Goal: Task Accomplishment & Management: Manage account settings

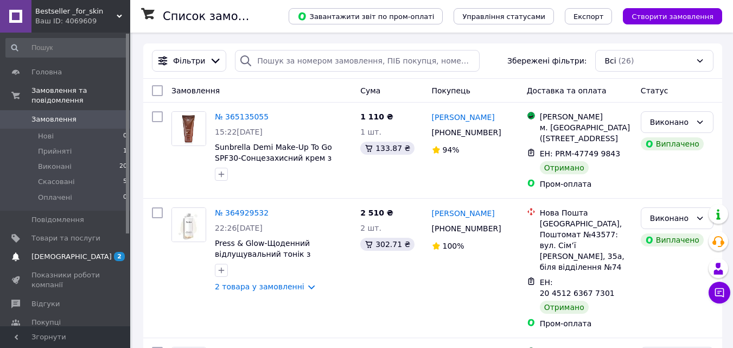
click at [67, 252] on span "[DEMOGRAPHIC_DATA]" at bounding box center [71, 257] width 80 height 10
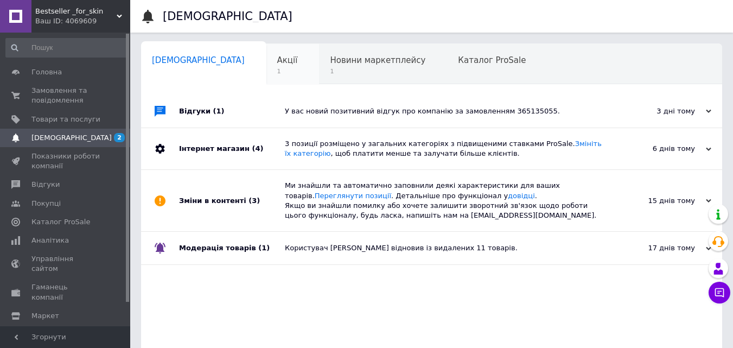
click at [267, 66] on div "Акції 1" at bounding box center [293, 64] width 53 height 41
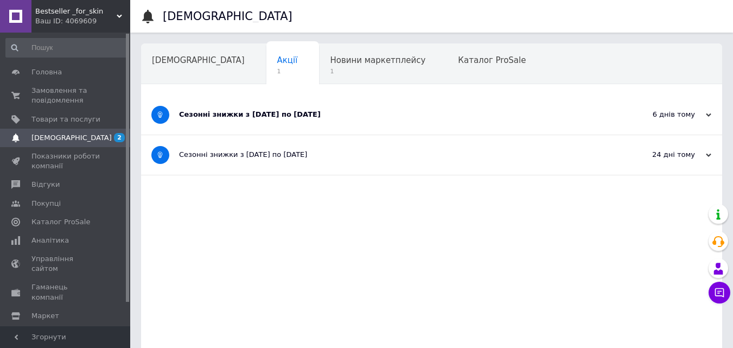
click at [252, 112] on div "Сезонні знижки з [DATE] по [DATE]" at bounding box center [391, 115] width 424 height 10
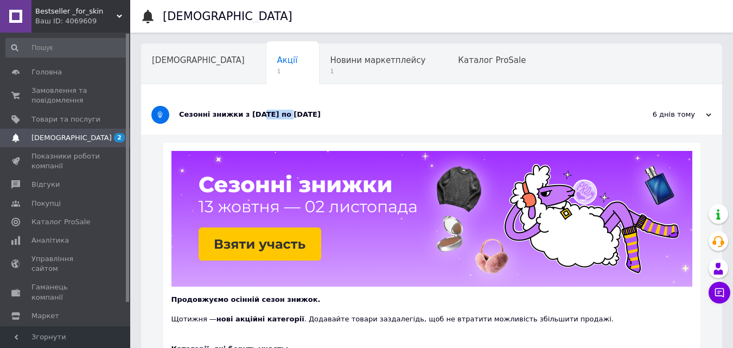
click at [252, 112] on div "Сезонні знижки з [DATE] по [DATE]" at bounding box center [391, 115] width 424 height 10
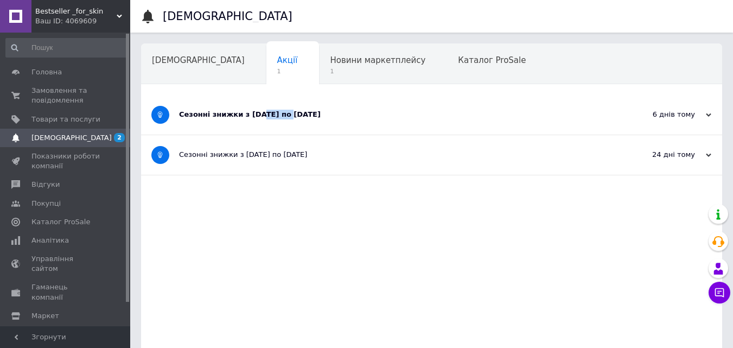
click at [252, 112] on div "Сезонні знижки з [DATE] по [DATE]" at bounding box center [391, 115] width 424 height 10
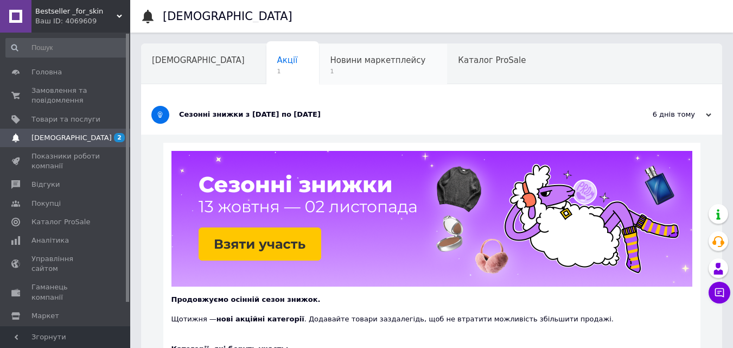
click at [330, 59] on span "Новини маркетплейсу" at bounding box center [378, 60] width 96 height 10
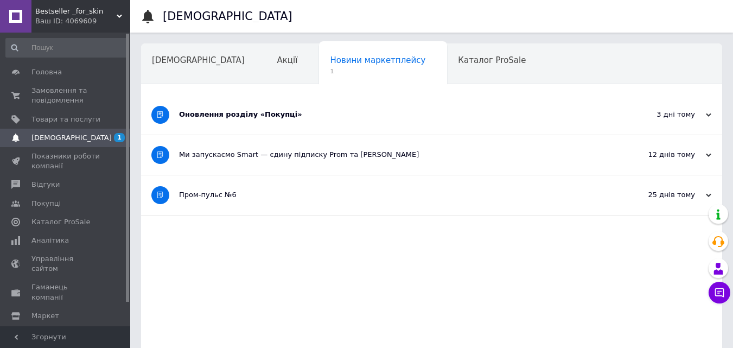
click at [212, 122] on div "Оновлення розділу «Покупці»" at bounding box center [391, 115] width 424 height 40
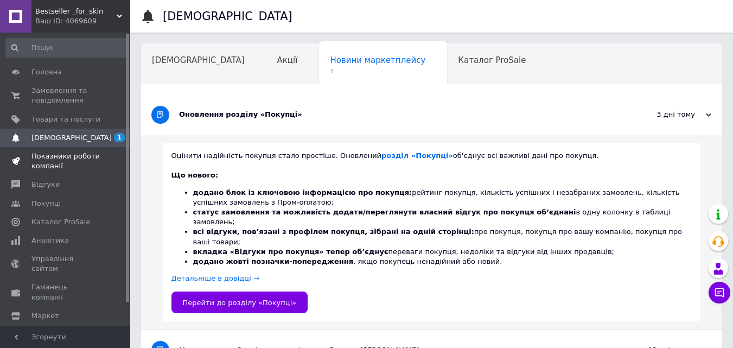
click at [66, 162] on span "Показники роботи компанії" at bounding box center [65, 161] width 69 height 20
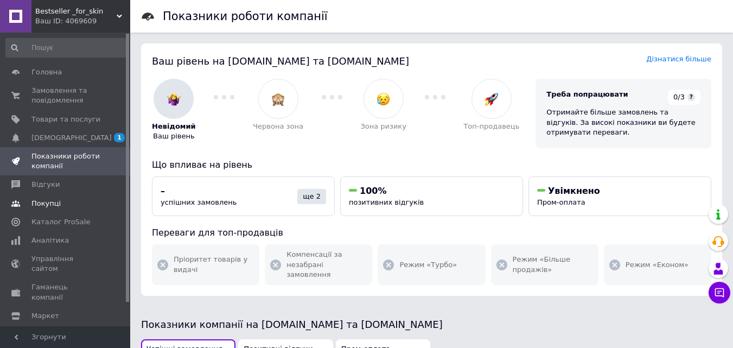
click at [67, 203] on span "Покупці" at bounding box center [65, 204] width 69 height 10
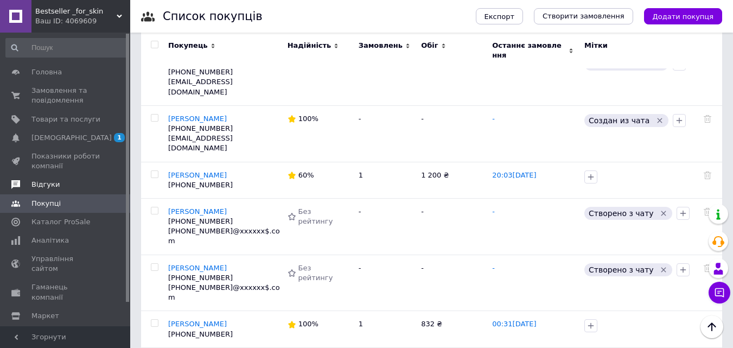
scroll to position [380, 0]
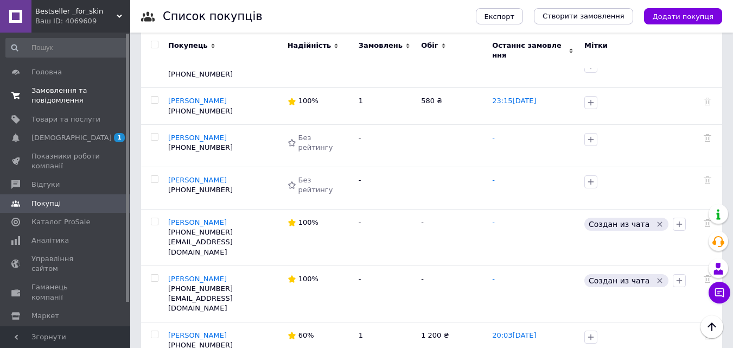
click at [42, 97] on span "Замовлення та повідомлення" at bounding box center [65, 96] width 69 height 20
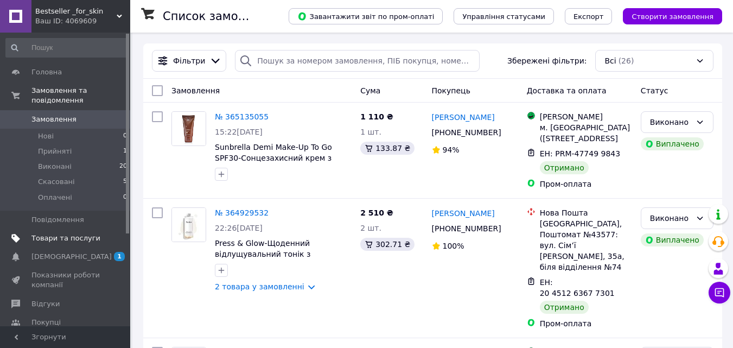
click at [64, 233] on span "Товари та послуги" at bounding box center [65, 238] width 69 height 10
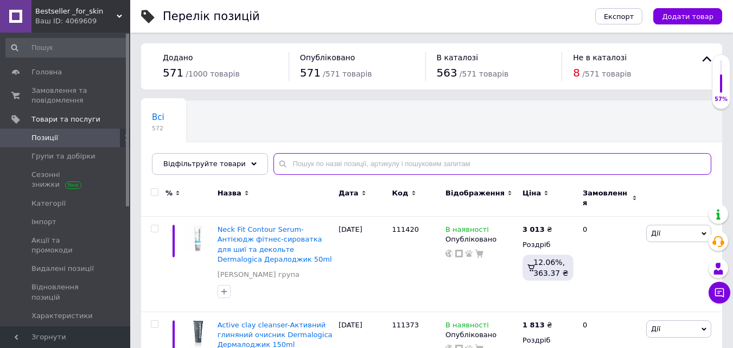
click at [293, 158] on input "text" at bounding box center [493, 164] width 438 height 22
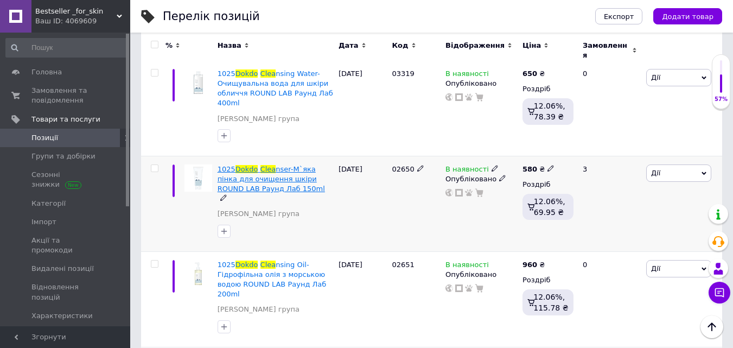
scroll to position [413, 0]
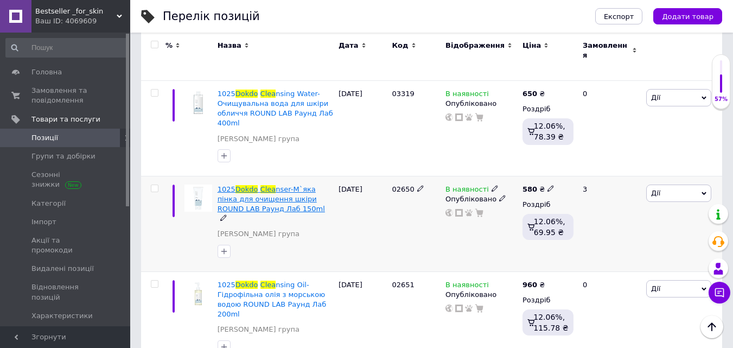
type input "dokdo clea"
